Goal: Transaction & Acquisition: Purchase product/service

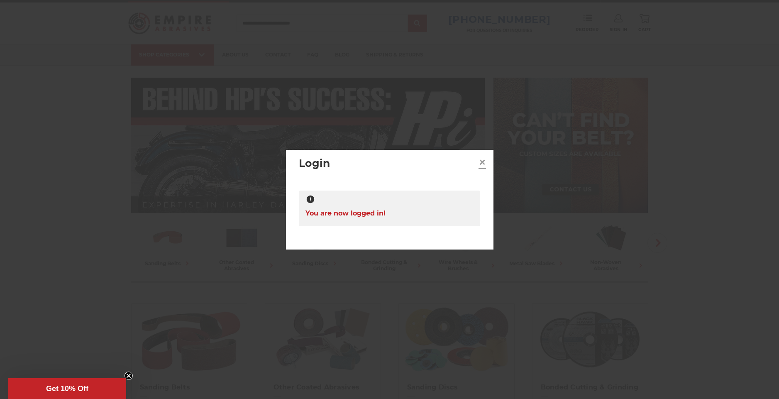
click at [486, 159] on span "×" at bounding box center [481, 162] width 7 height 16
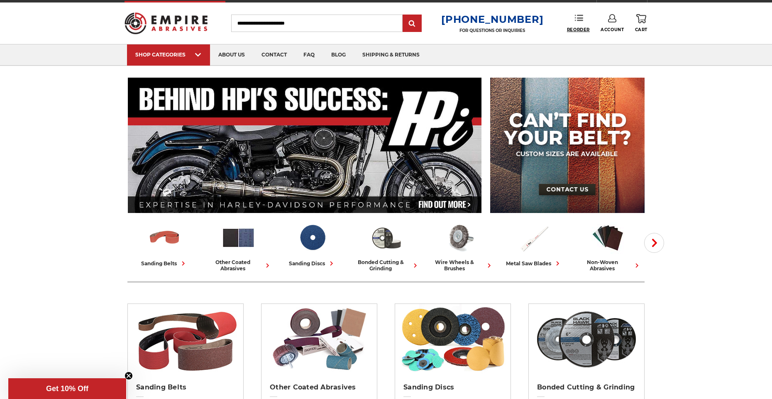
click at [583, 29] on span "Reorder" at bounding box center [578, 29] width 23 height 5
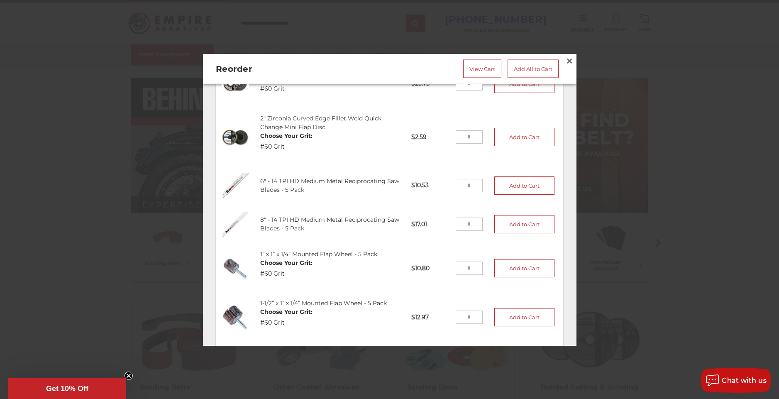
scroll to position [284, 0]
click at [522, 182] on button "Add to Cart" at bounding box center [524, 185] width 61 height 18
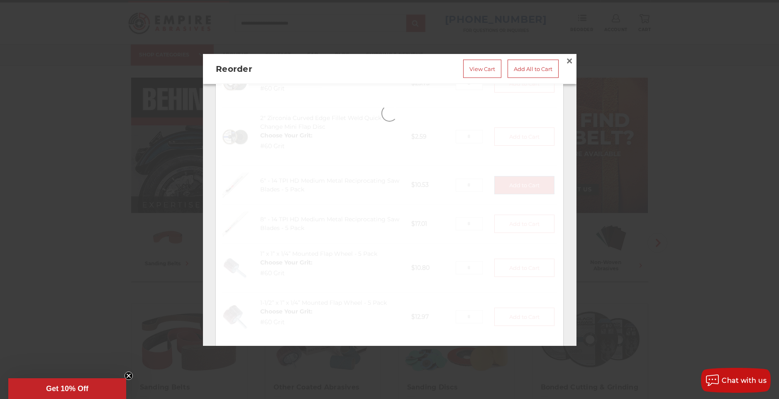
type input "*"
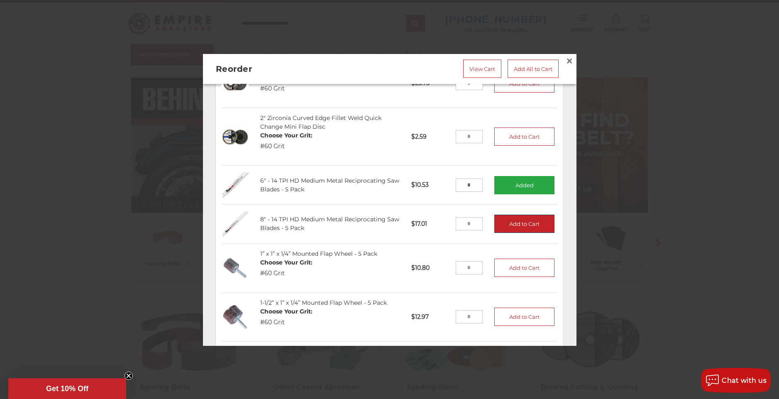
click at [522, 215] on button "Add to Cart" at bounding box center [524, 224] width 61 height 18
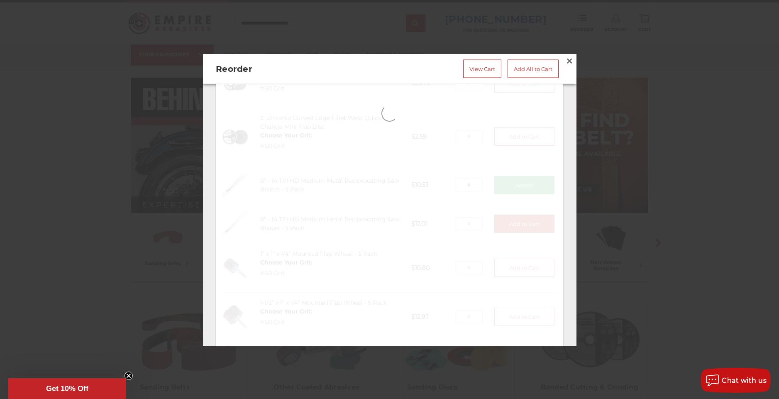
type input "*"
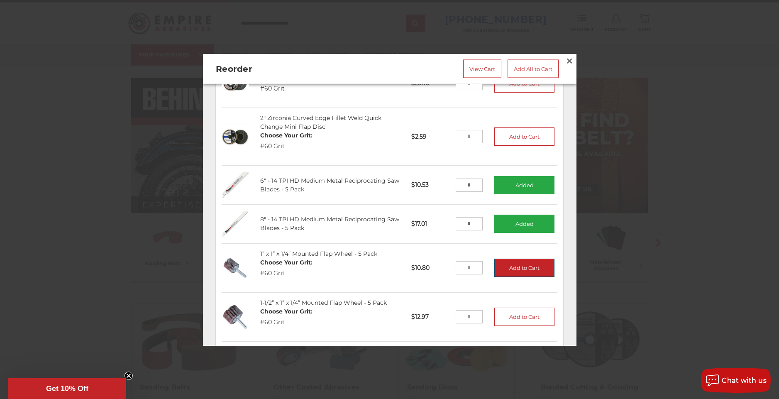
click at [515, 260] on button "Add to Cart" at bounding box center [524, 268] width 61 height 18
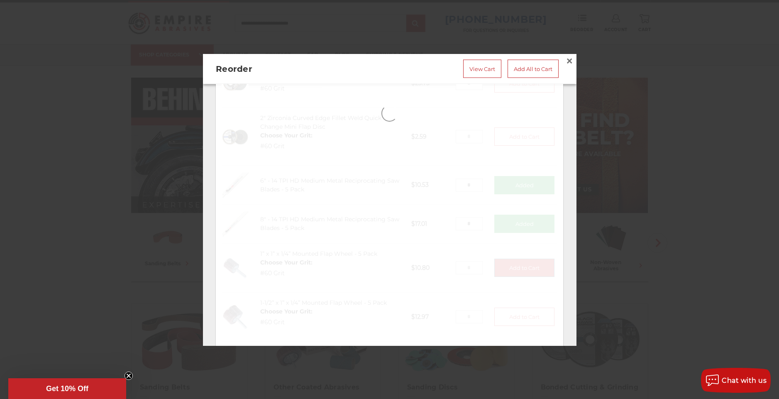
type input "*"
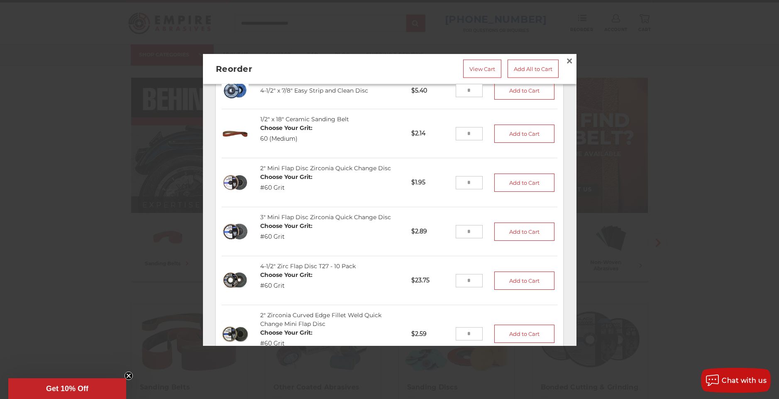
scroll to position [86, 0]
click at [500, 275] on button "Add to Cart" at bounding box center [524, 281] width 61 height 18
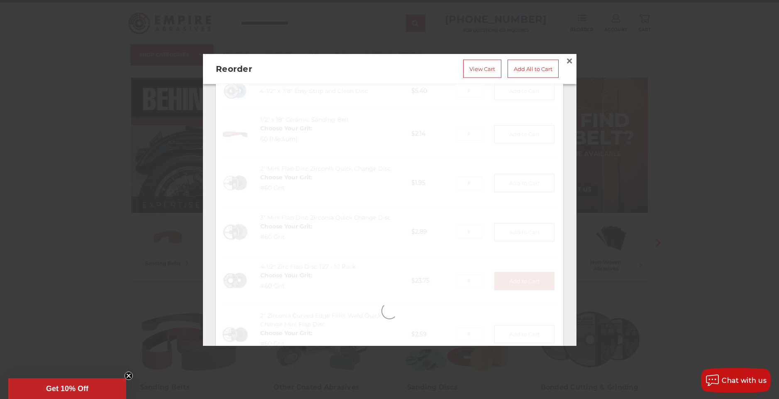
type input "*"
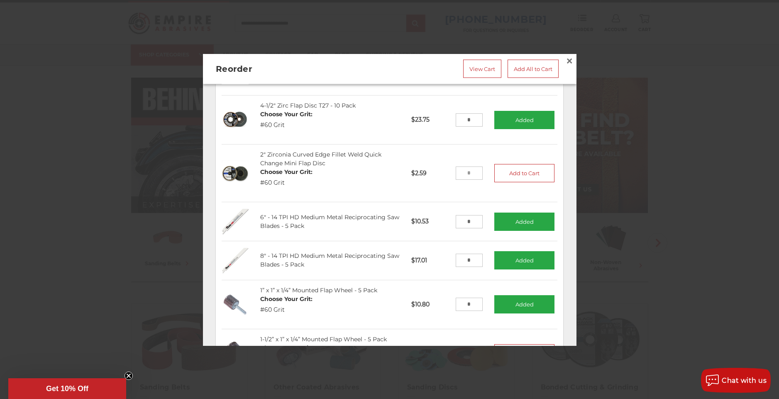
scroll to position [245, 0]
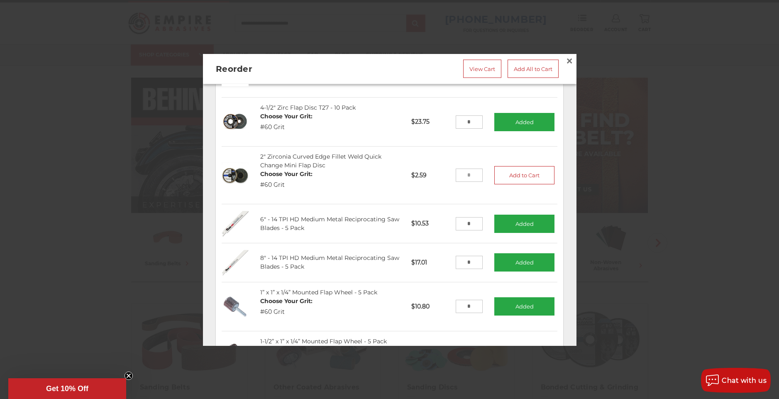
click at [456, 170] on input "tel" at bounding box center [469, 175] width 27 height 13
click at [456, 169] on input "tel" at bounding box center [469, 175] width 27 height 13
type input "**"
click at [509, 169] on button "Add to Cart" at bounding box center [524, 175] width 61 height 18
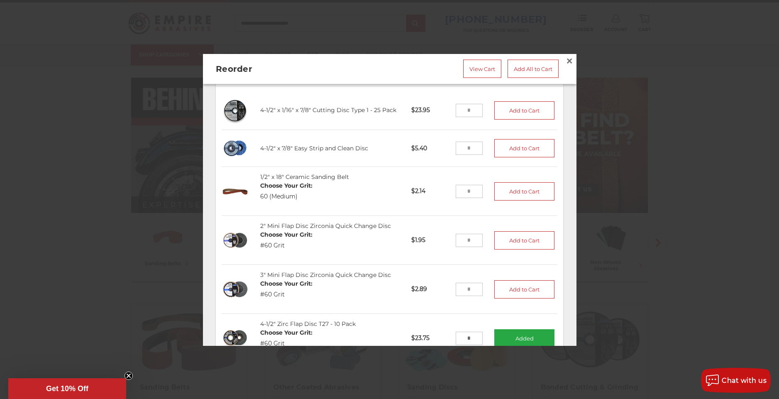
scroll to position [30, 0]
click at [517, 144] on button "Add to Cart" at bounding box center [524, 148] width 61 height 18
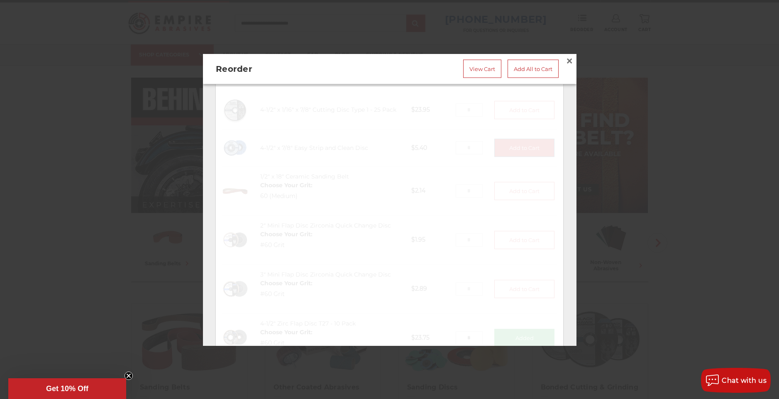
type input "*"
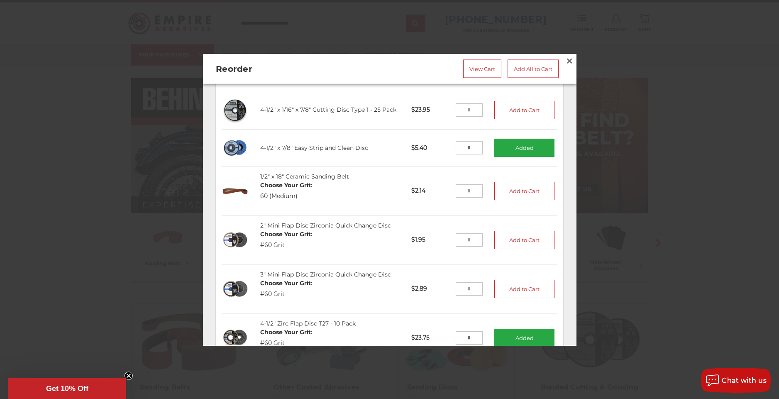
click at [462, 233] on input "tel" at bounding box center [469, 239] width 27 height 13
type input "**"
click at [517, 234] on button "Add to Cart" at bounding box center [524, 239] width 61 height 18
click at [477, 67] on link "View Cart" at bounding box center [482, 68] width 38 height 18
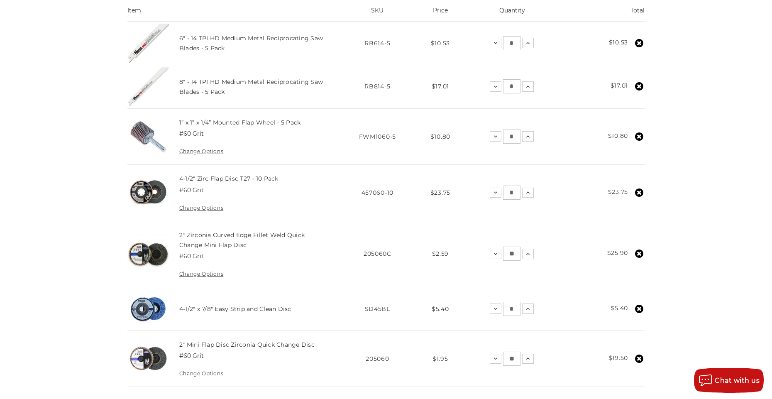
scroll to position [217, 0]
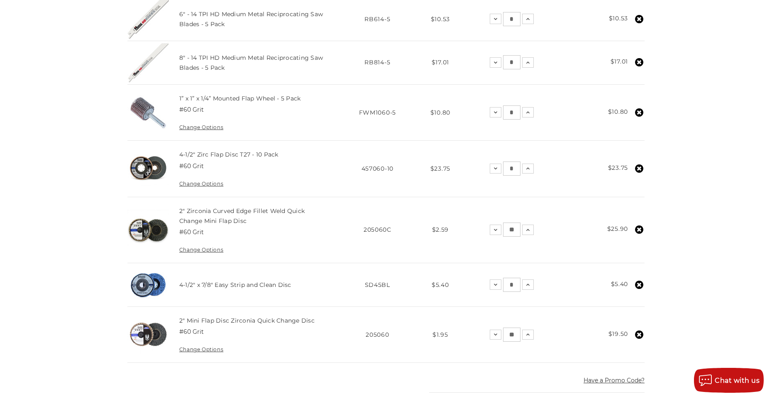
click at [333, 235] on td "2" Zirconia Curved Edge Fillet Weld Quick Change Mini Flap Disc #60 Grit Change…" at bounding box center [254, 230] width 166 height 66
click at [530, 170] on icon at bounding box center [527, 168] width 7 height 7
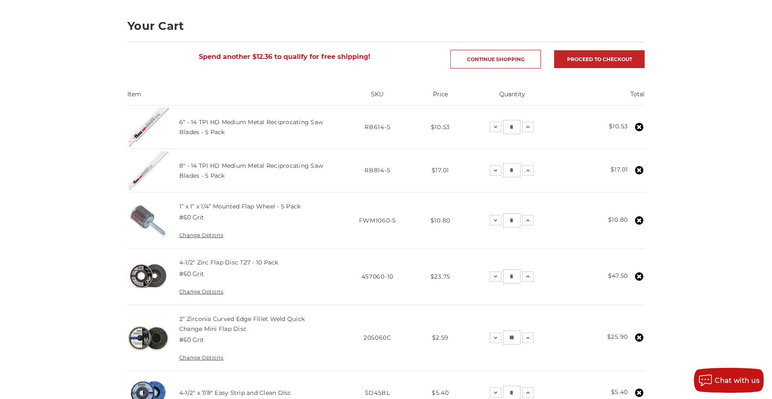
scroll to position [109, 0]
click at [527, 277] on icon at bounding box center [527, 277] width 7 height 7
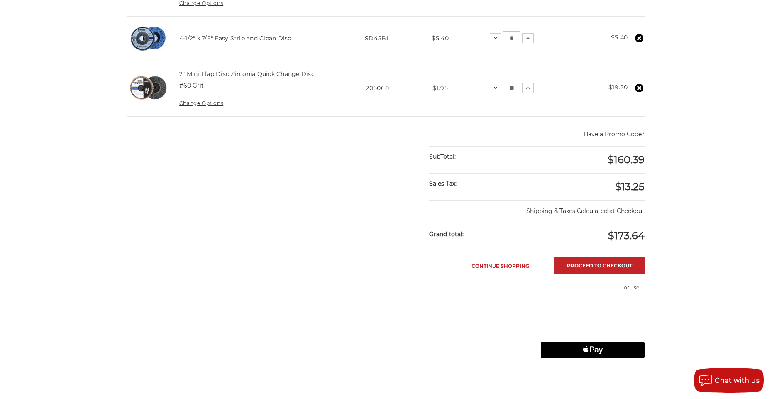
scroll to position [466, 0]
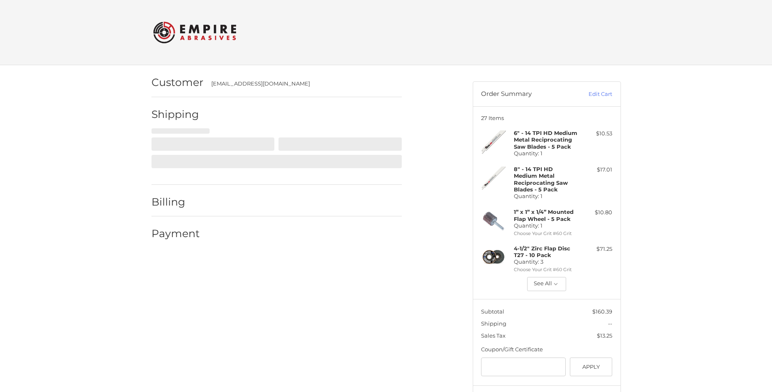
select select "**"
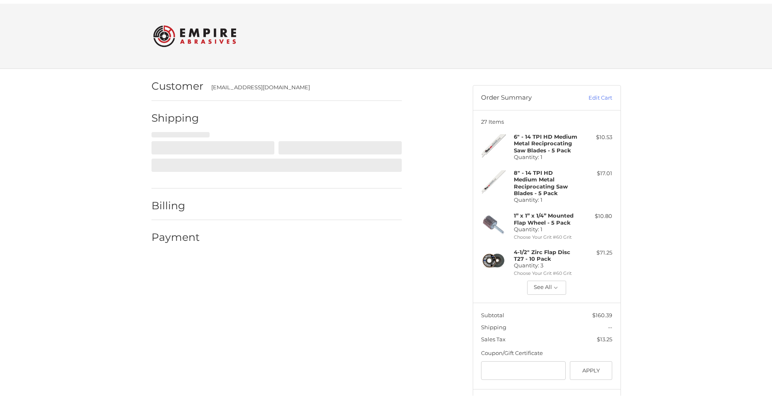
scroll to position [17, 0]
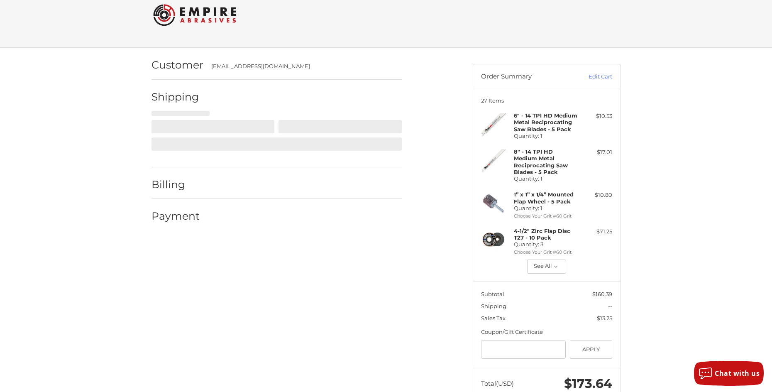
select select "**"
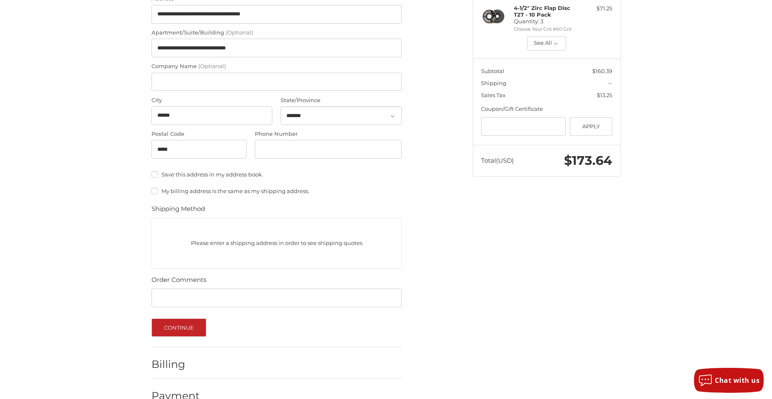
scroll to position [259, 0]
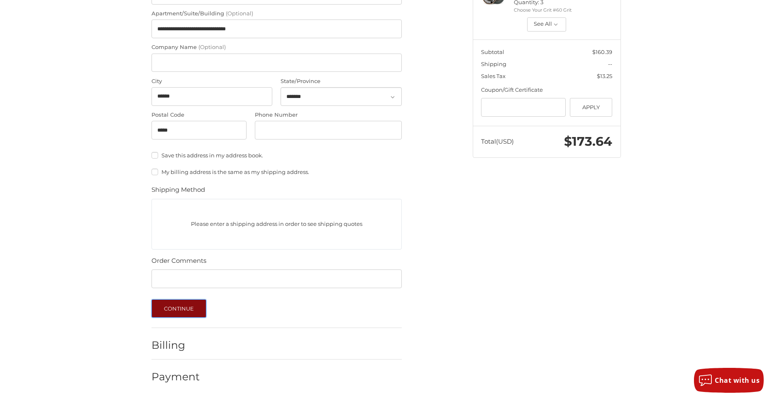
click at [173, 310] on button "Continue" at bounding box center [178, 308] width 55 height 18
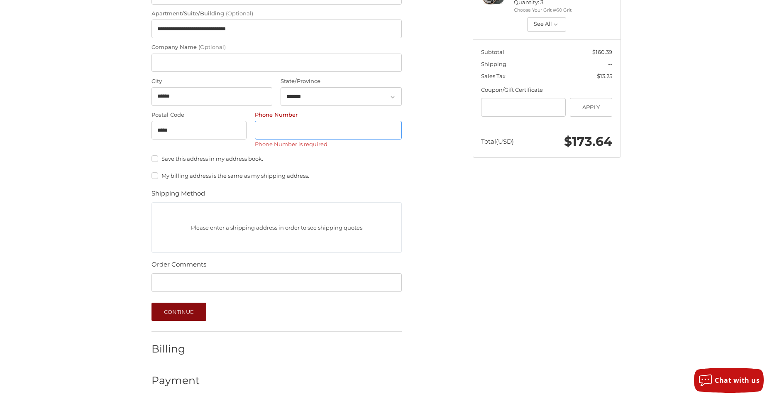
scroll to position [189, 0]
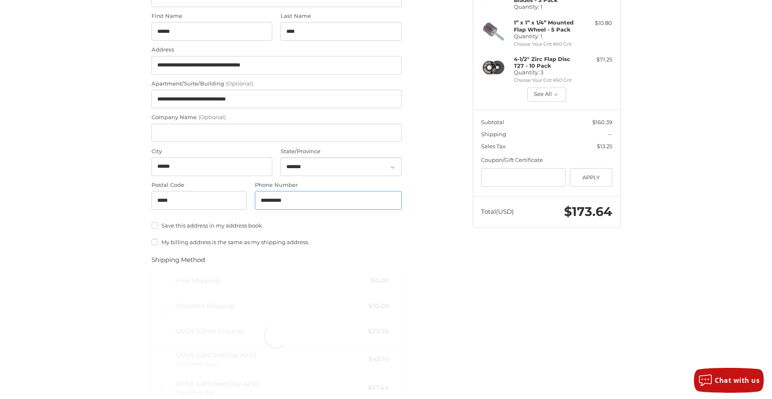
type input "**********"
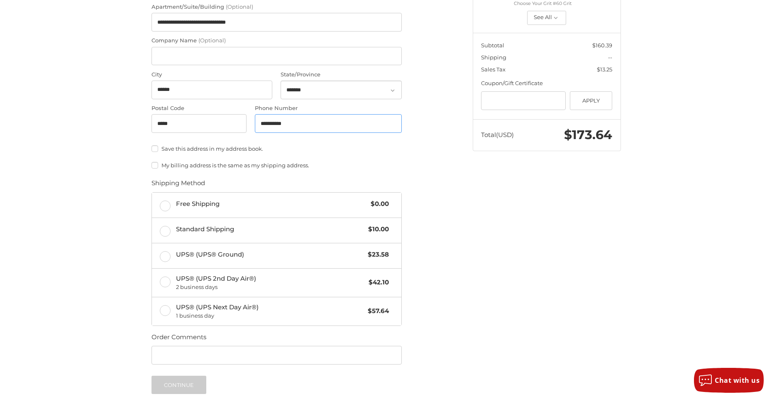
scroll to position [268, 0]
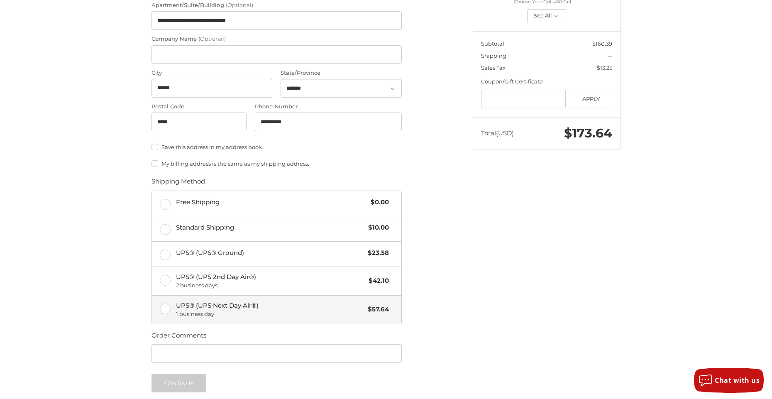
click at [163, 310] on label "UPS® (UPS Next Day Air®) 1 business day $57.64" at bounding box center [276, 309] width 249 height 28
click at [178, 383] on button "Continue" at bounding box center [178, 383] width 55 height 18
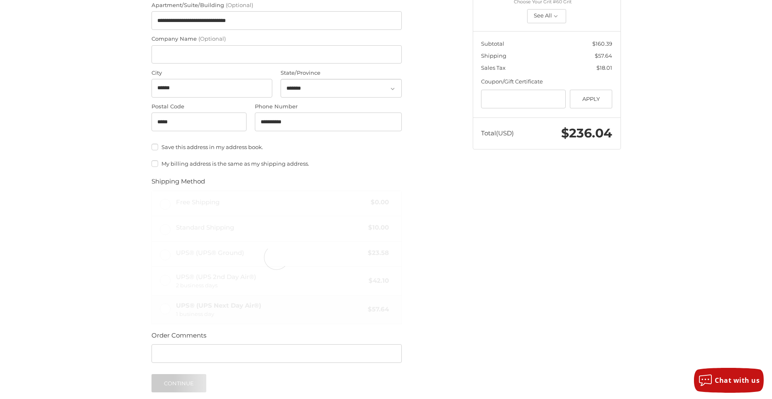
scroll to position [27, 0]
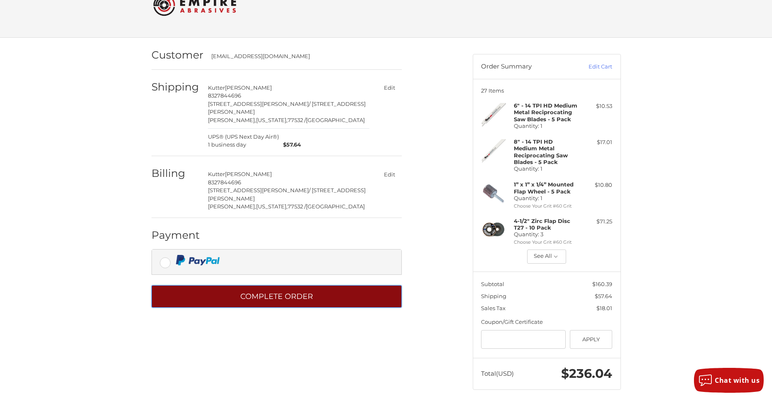
click at [308, 295] on button "Complete order" at bounding box center [276, 296] width 250 height 23
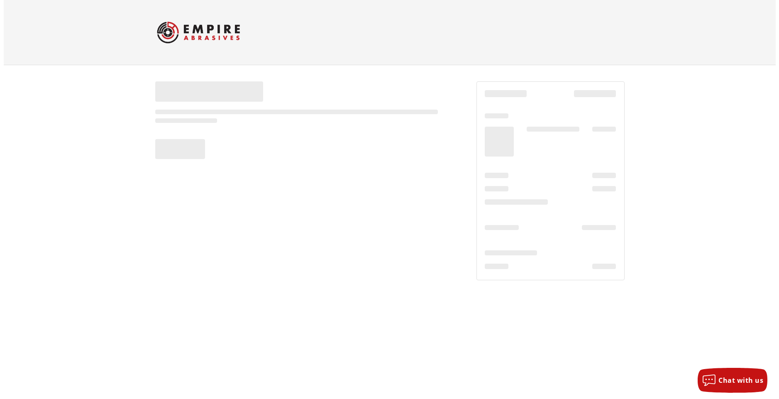
scroll to position [0, 0]
